Goal: Task Accomplishment & Management: Manage account settings

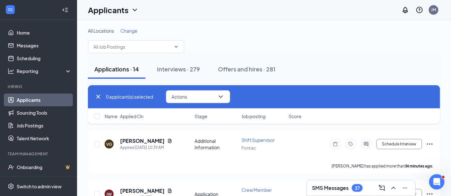
click at [100, 95] on icon "Cross" at bounding box center [98, 97] width 8 height 8
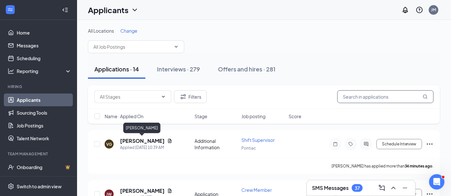
drag, startPoint x: 146, startPoint y: 141, endPoint x: 324, endPoint y: 93, distance: 183.7
click at [340, 97] on input "text" at bounding box center [385, 96] width 96 height 13
click at [137, 139] on h5 "[PERSON_NAME]" at bounding box center [142, 141] width 45 height 7
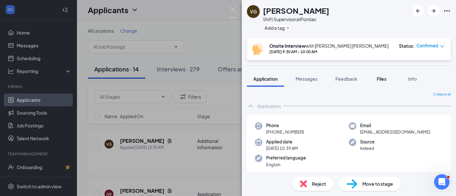
click at [382, 81] on span "Files" at bounding box center [382, 79] width 10 height 6
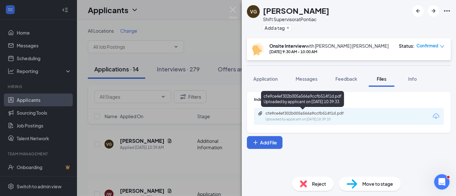
click at [312, 115] on div "cfe9ce4ef302b005a566a9ccfb514f1d.pdf" at bounding box center [311, 113] width 90 height 5
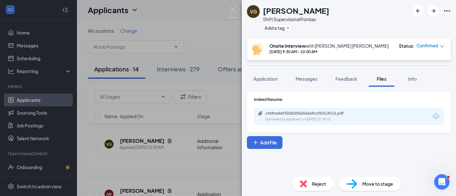
click at [319, 184] on span "Reject" at bounding box center [319, 184] width 14 height 7
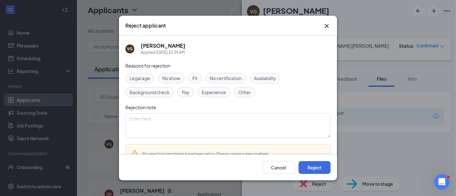
click at [244, 96] on span "Other" at bounding box center [244, 92] width 13 height 7
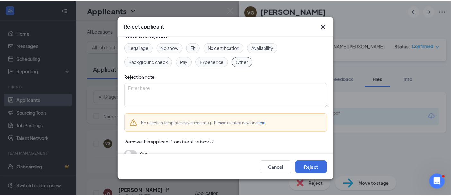
scroll to position [40, 0]
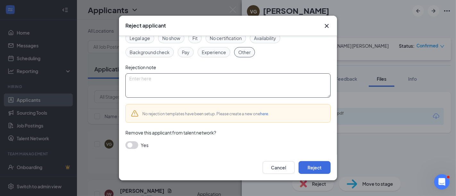
click at [165, 78] on textarea at bounding box center [227, 85] width 205 height 24
type textarea "No Fast Food experience."
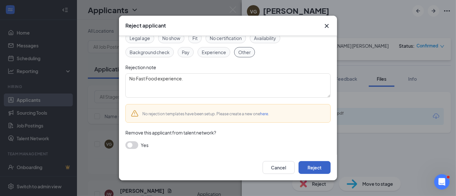
click at [316, 166] on button "Reject" at bounding box center [315, 167] width 32 height 13
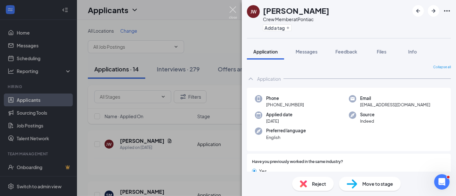
click at [236, 12] on img at bounding box center [233, 12] width 8 height 13
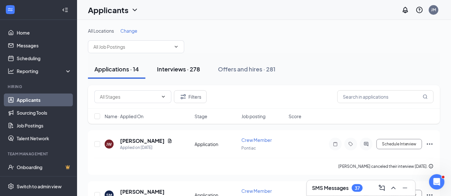
click at [172, 67] on div "Interviews · 278" at bounding box center [178, 69] width 43 height 8
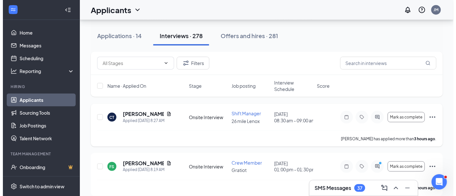
scroll to position [249, 0]
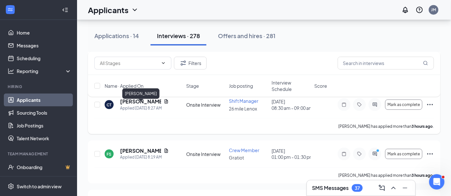
click at [131, 105] on h5 "[PERSON_NAME]" at bounding box center [140, 101] width 41 height 7
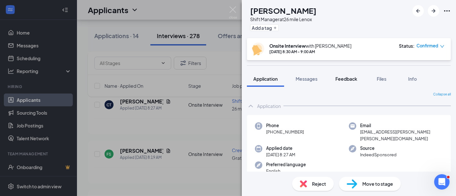
click at [352, 78] on span "Feedback" at bounding box center [347, 79] width 22 height 6
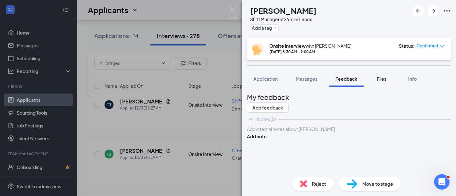
click at [380, 81] on div "Files" at bounding box center [381, 79] width 13 height 6
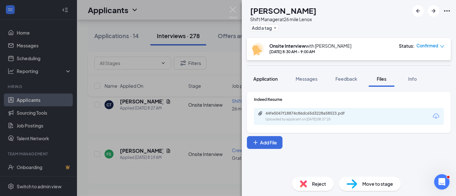
click at [264, 80] on span "Application" at bounding box center [265, 79] width 24 height 6
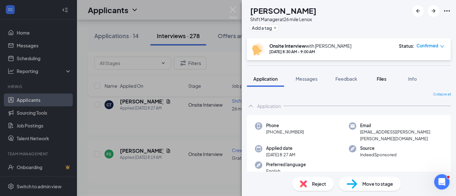
click at [382, 78] on span "Files" at bounding box center [382, 79] width 10 height 6
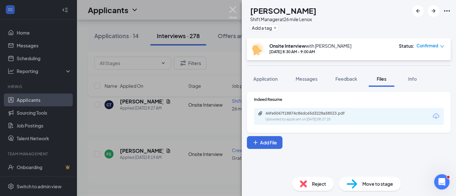
click at [232, 9] on img at bounding box center [233, 12] width 8 height 13
